Goal: Use online tool/utility: Utilize a website feature to perform a specific function

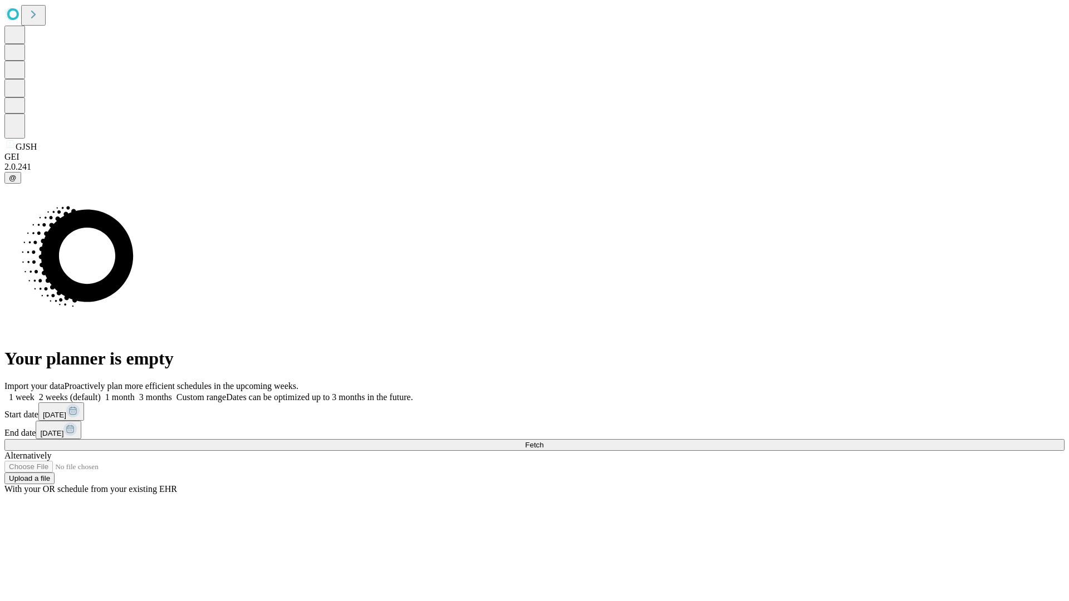
click at [543, 441] on span "Fetch" at bounding box center [534, 445] width 18 height 8
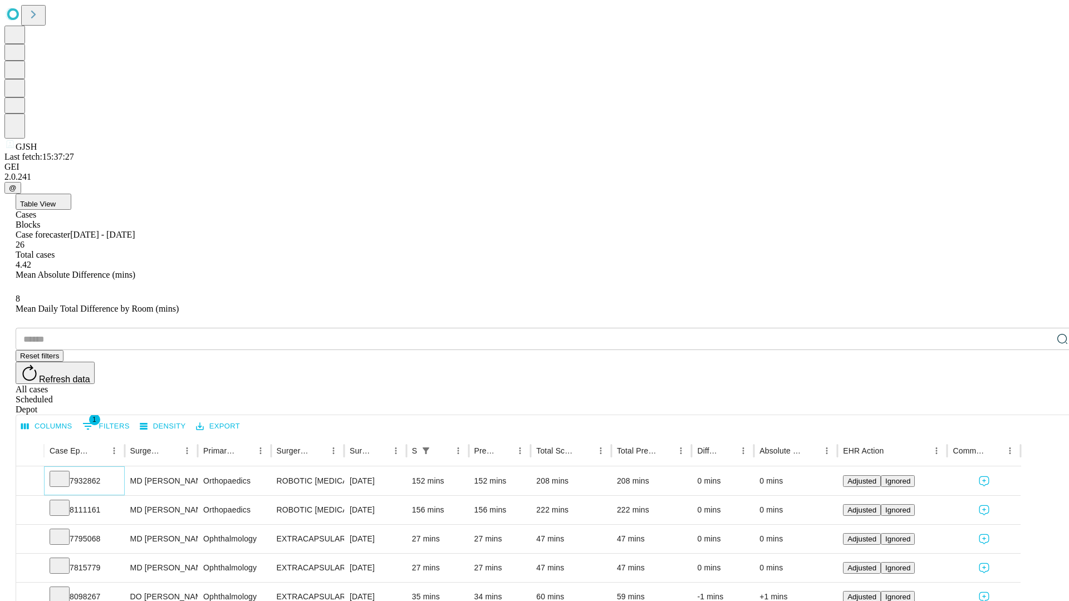
click at [65, 473] on icon at bounding box center [59, 478] width 11 height 11
